Goal: Find specific page/section: Find specific page/section

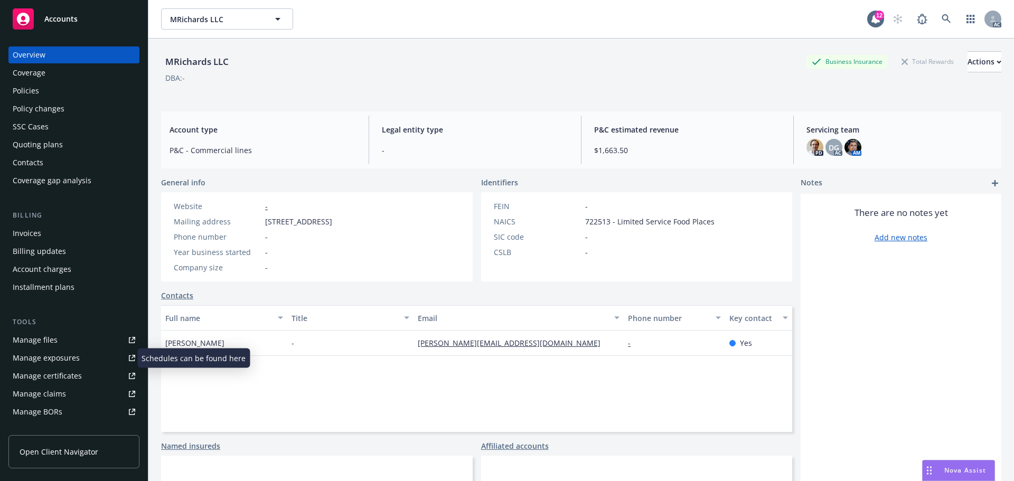
click at [59, 356] on div "Manage exposures" at bounding box center [46, 358] width 67 height 17
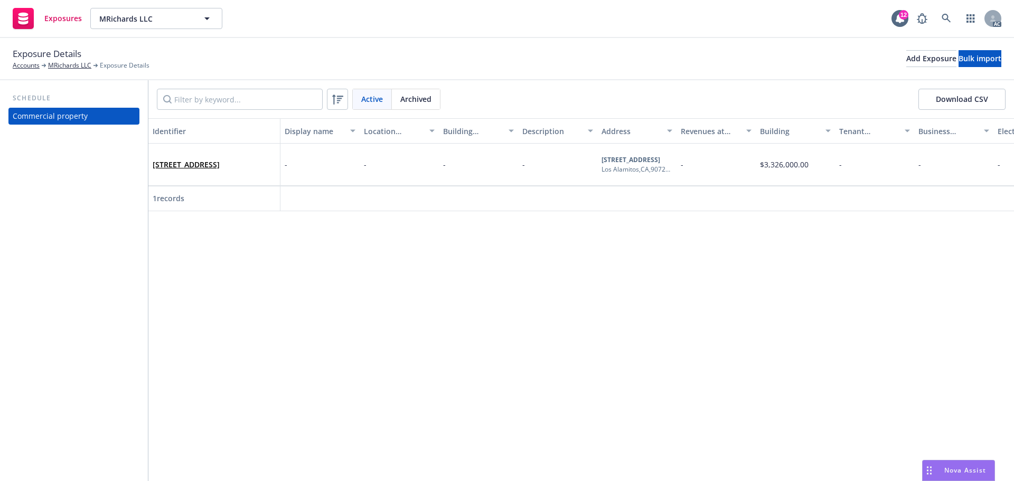
click at [271, 222] on div "Identifier Display name Location number Building number Description Address Rev…" at bounding box center [581, 299] width 866 height 363
